Goal: Communication & Community: Connect with others

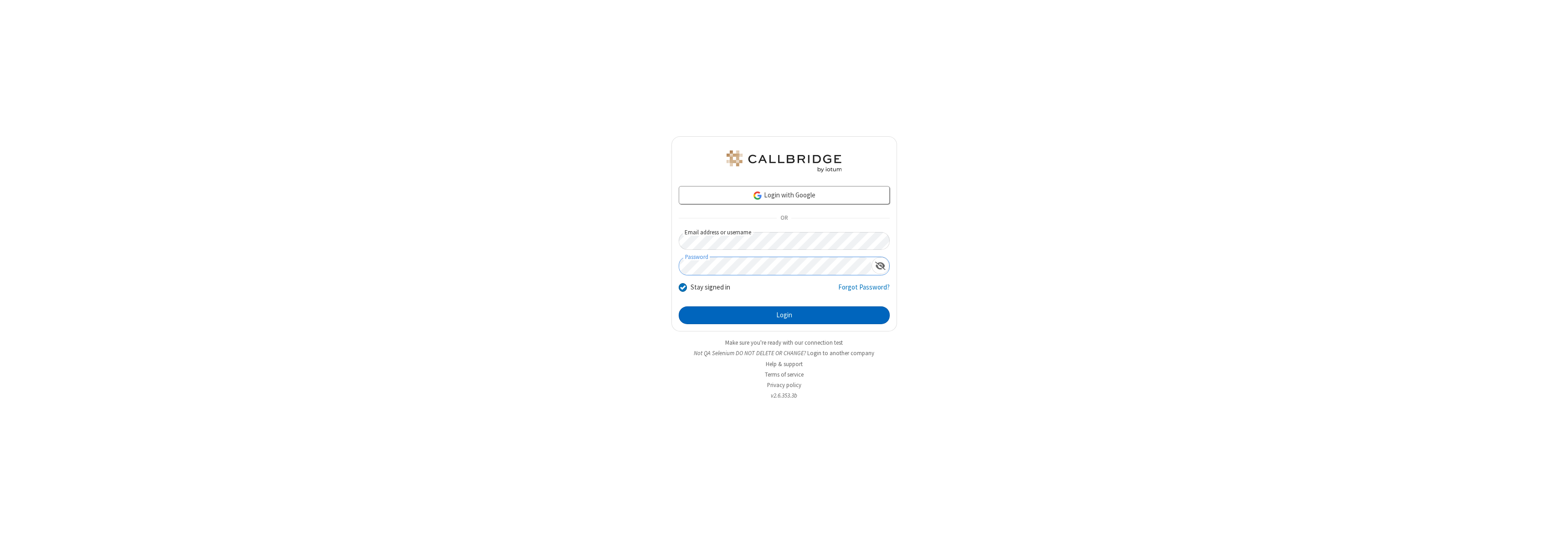
click at [784, 315] on button "Login" at bounding box center [784, 315] width 211 height 18
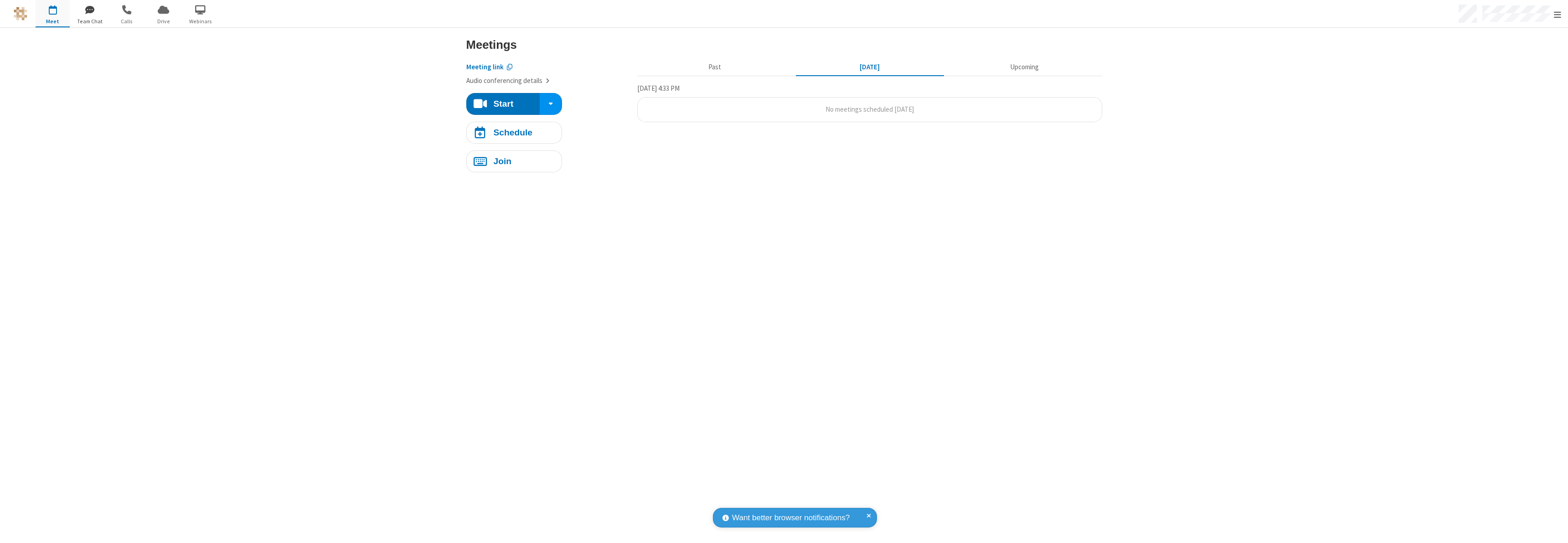
click at [90, 9] on span "button" at bounding box center [90, 10] width 34 height 16
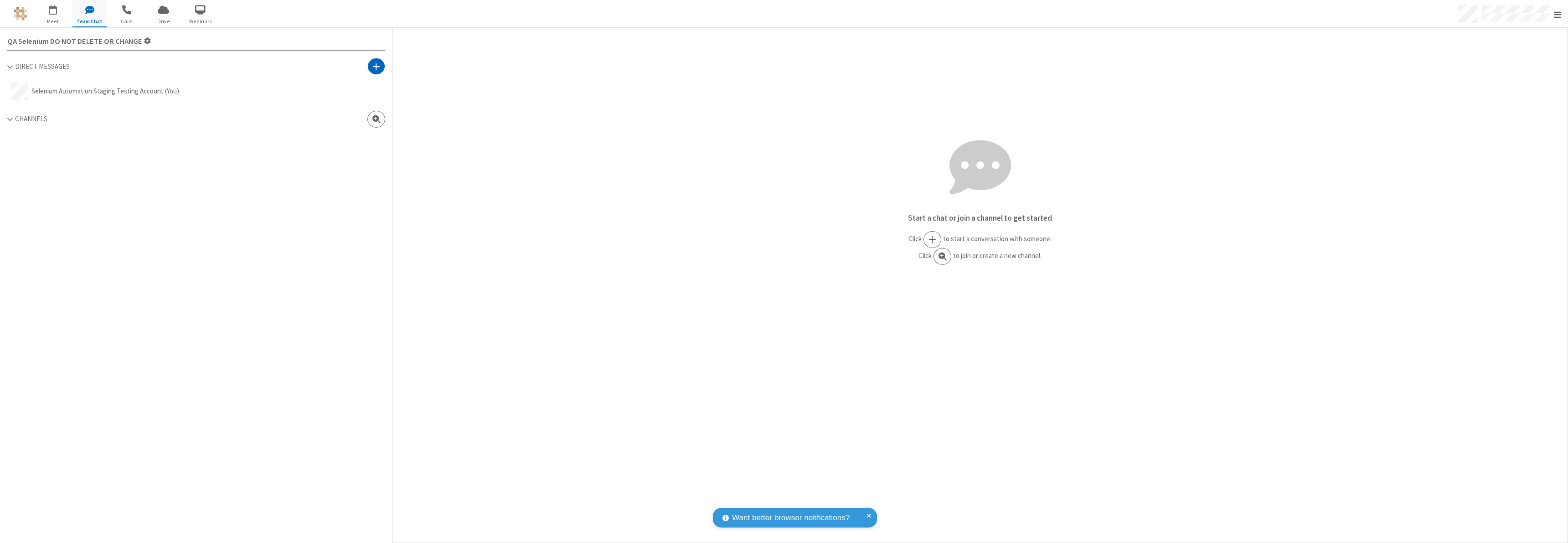
click at [376, 66] on span at bounding box center [377, 66] width 8 height 9
